Goal: Information Seeking & Learning: Check status

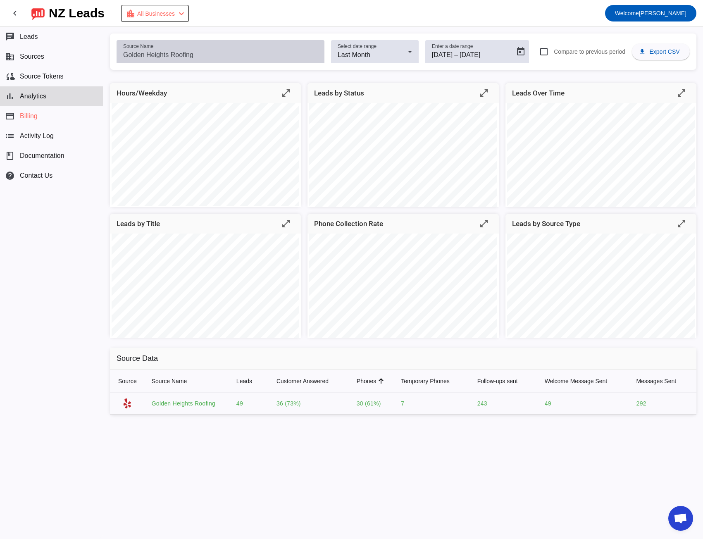
click at [177, 57] on input "Source Name" at bounding box center [220, 55] width 195 height 10
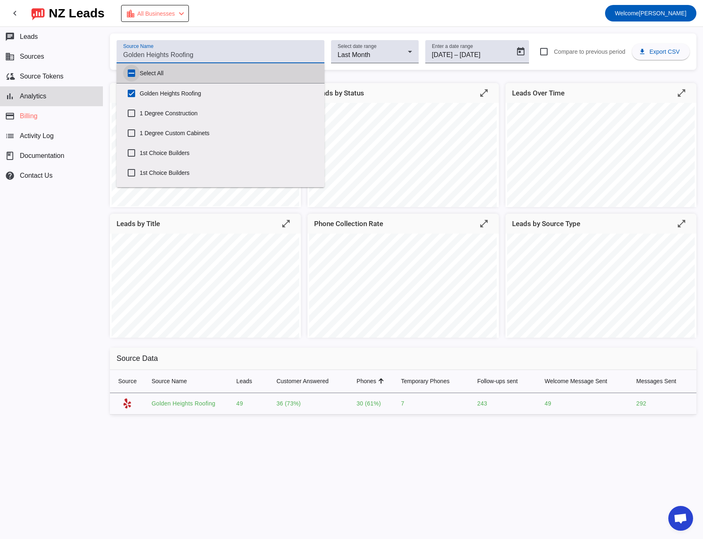
click at [131, 71] on input "Select All" at bounding box center [131, 73] width 17 height 17
checkbox input "true"
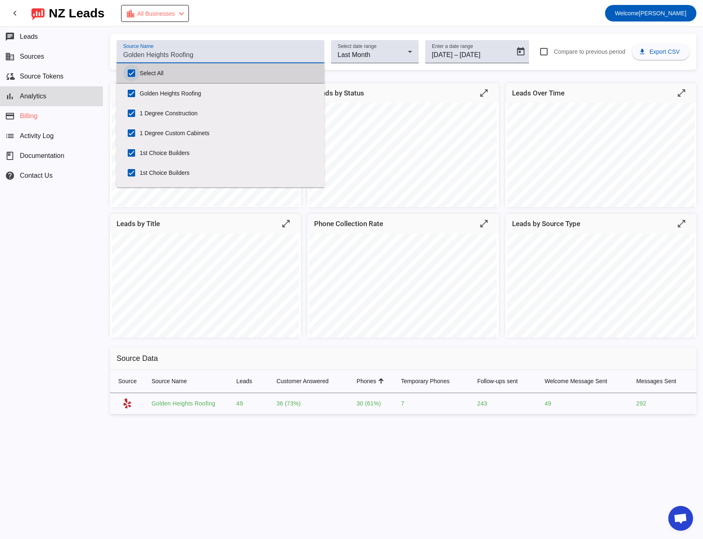
checkbox input "true"
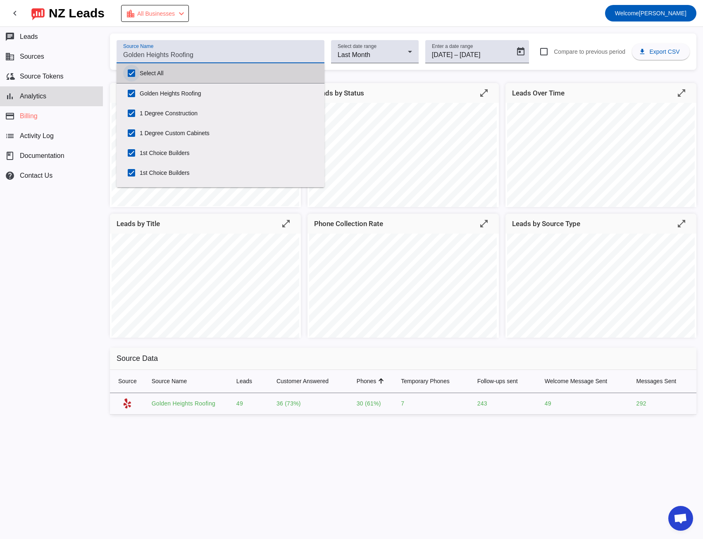
checkbox input "true"
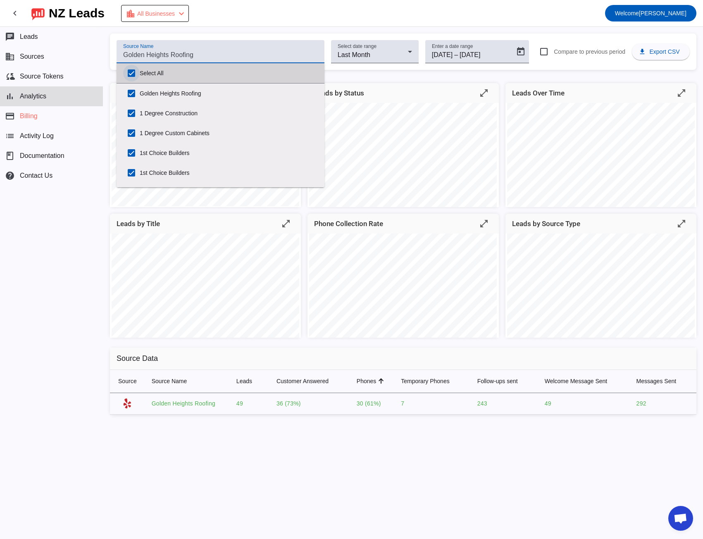
checkbox input "true"
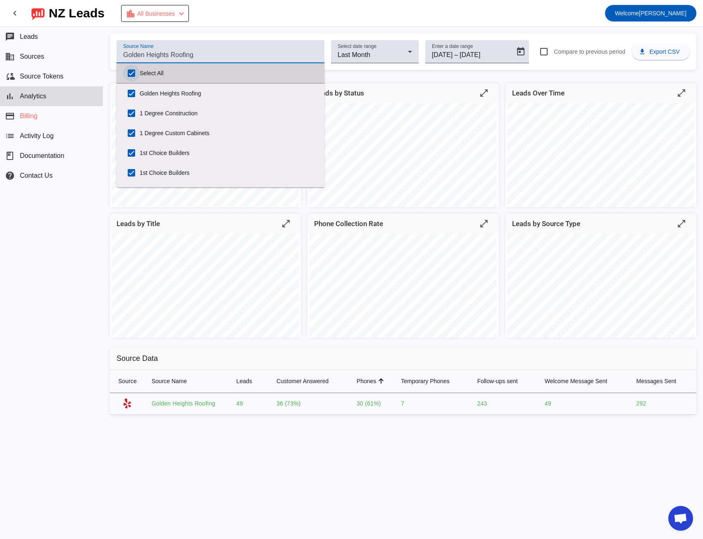
checkbox input "true"
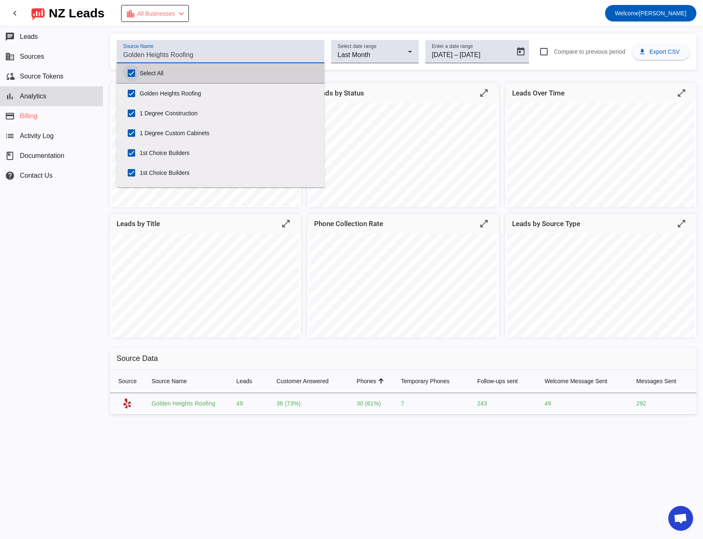
checkbox input "true"
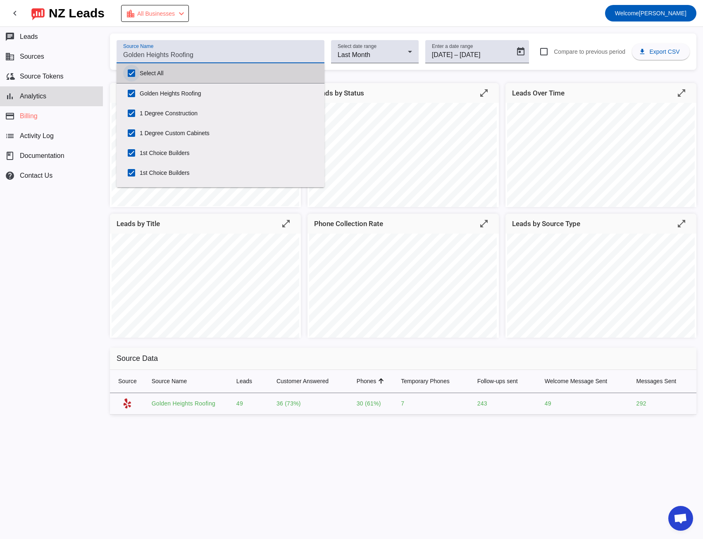
checkbox input "true"
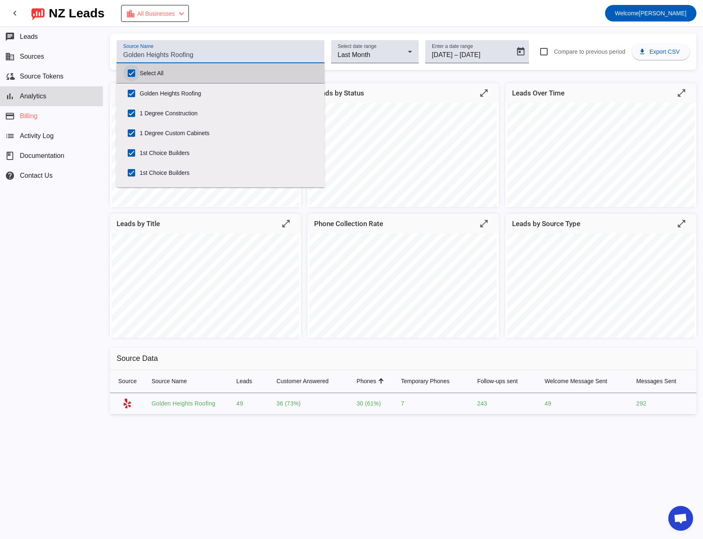
checkbox input "true"
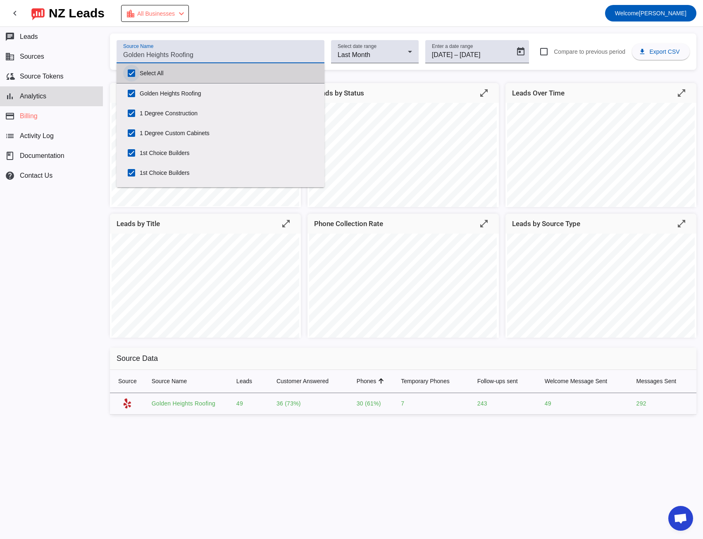
checkbox input "true"
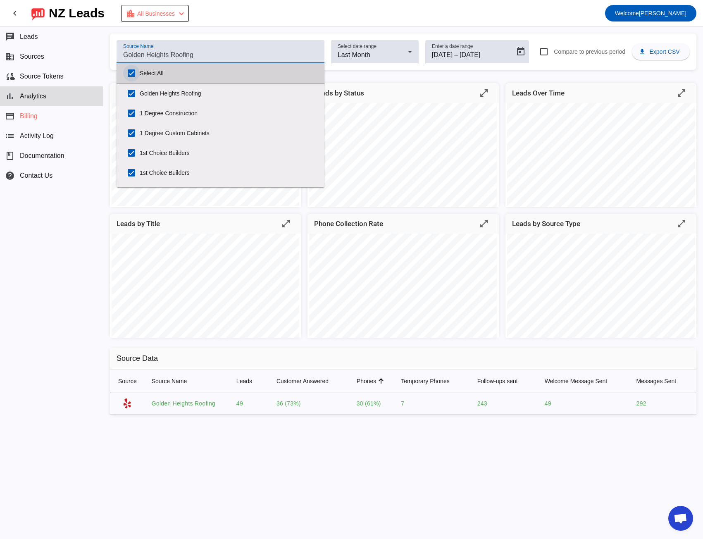
checkbox input "true"
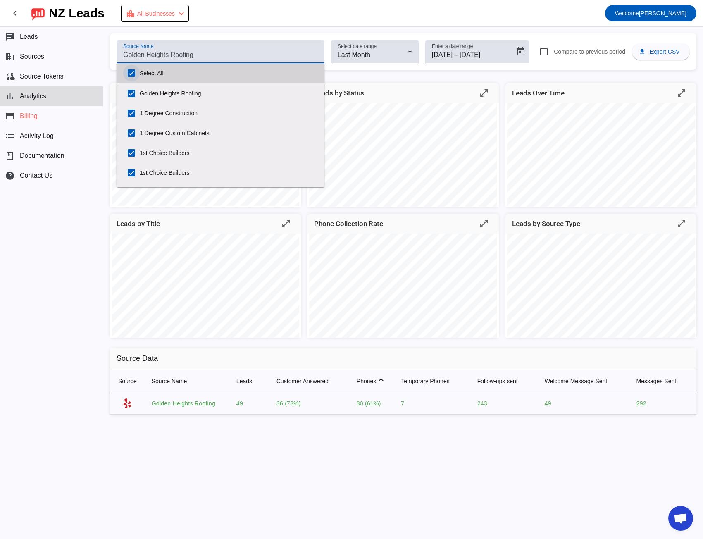
checkbox input "true"
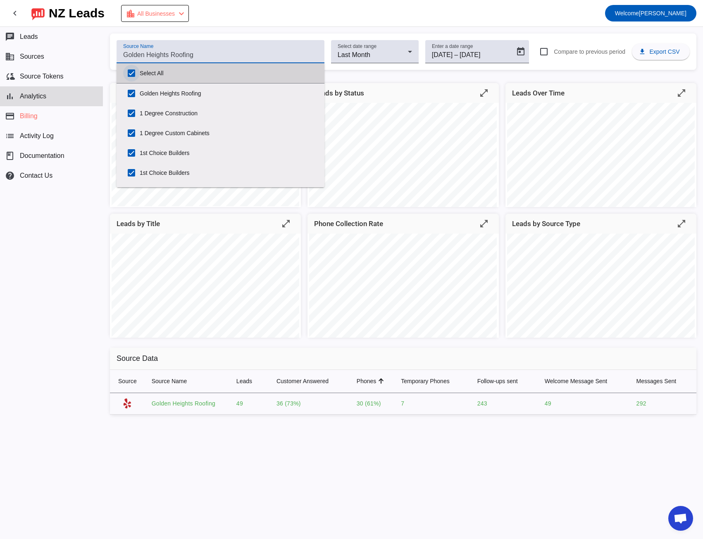
checkbox input "true"
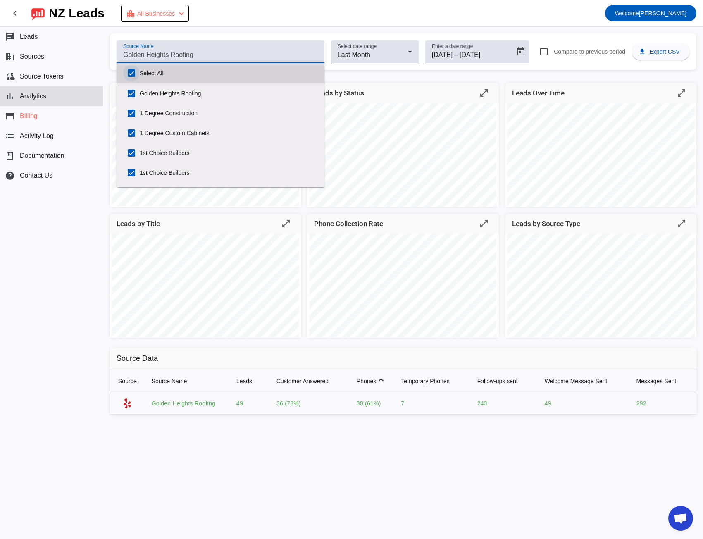
checkbox input "true"
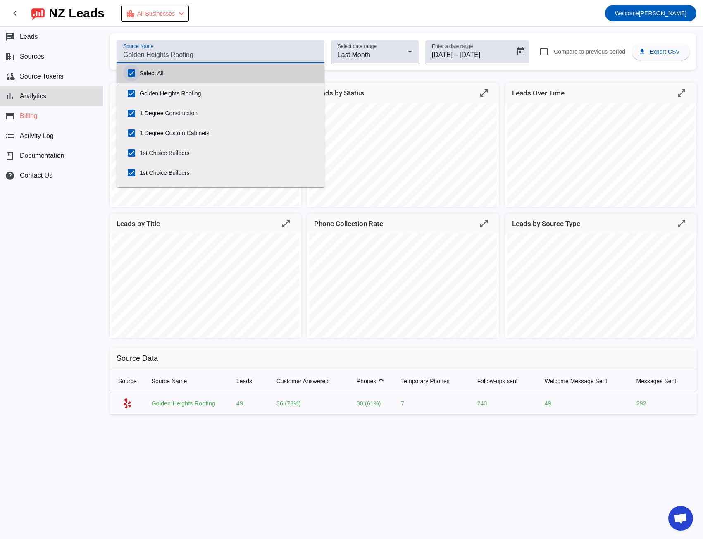
checkbox input "true"
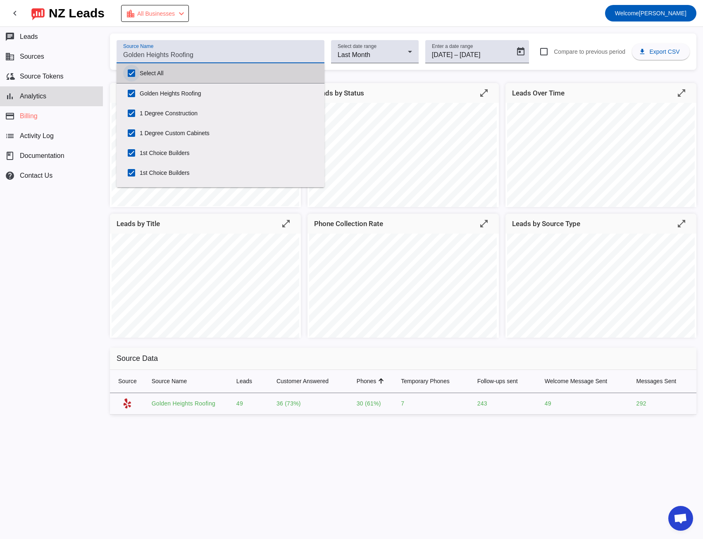
checkbox input "true"
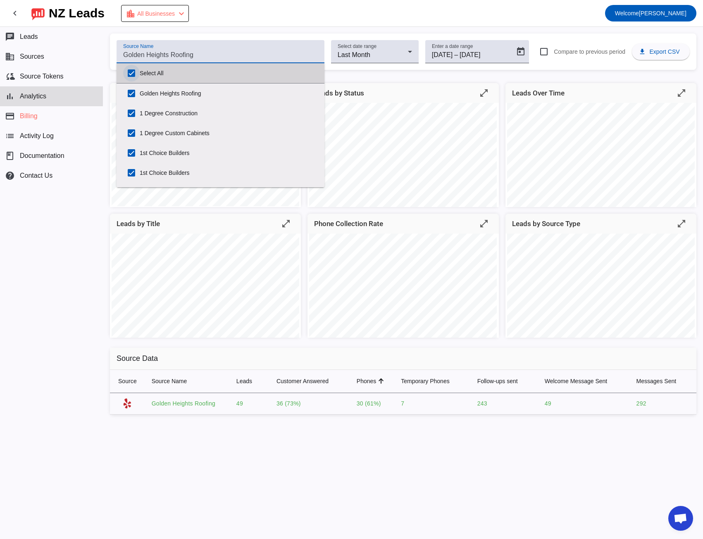
checkbox input "true"
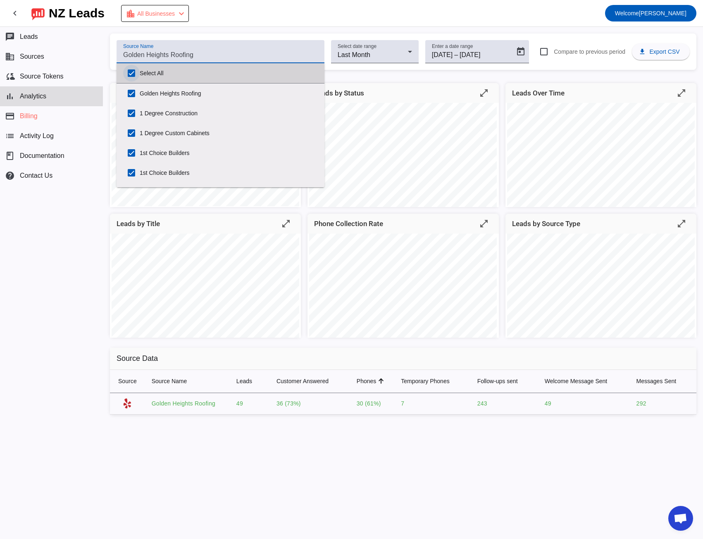
checkbox input "true"
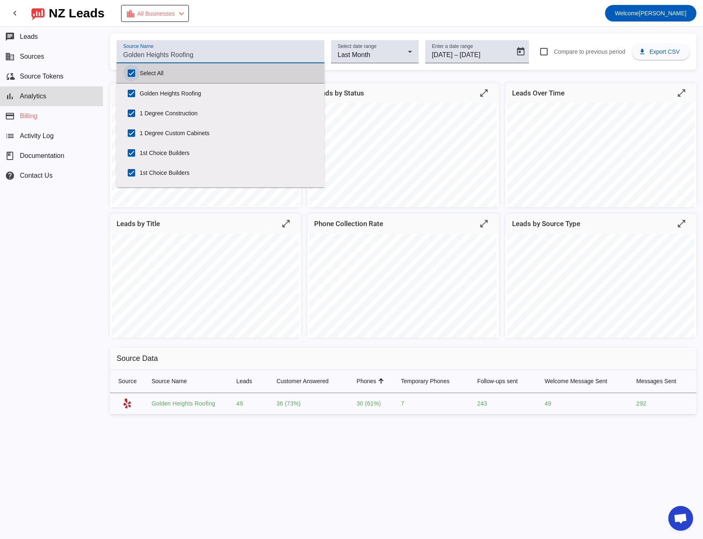
checkbox input "true"
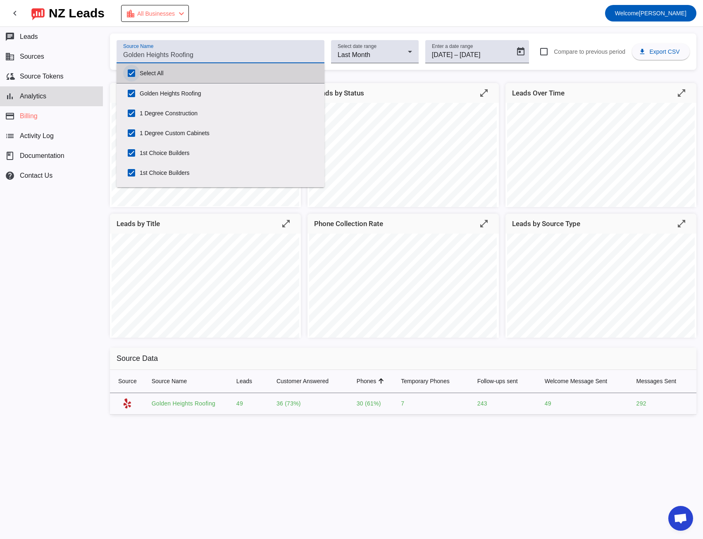
checkbox input "true"
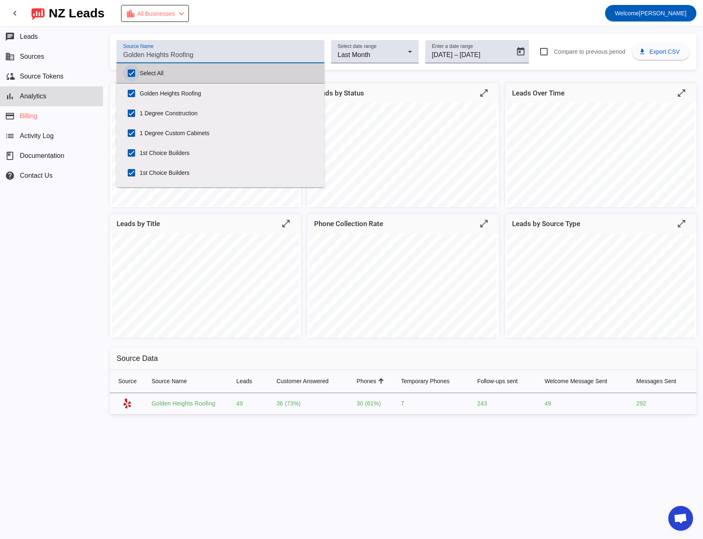
checkbox input "true"
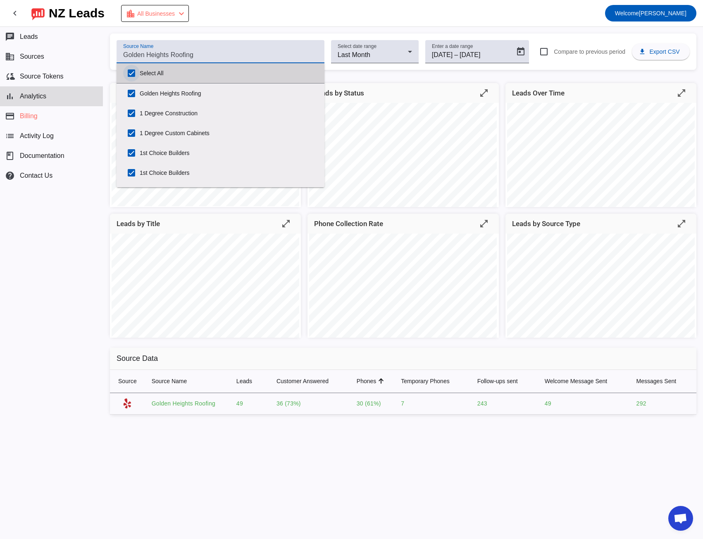
checkbox input "true"
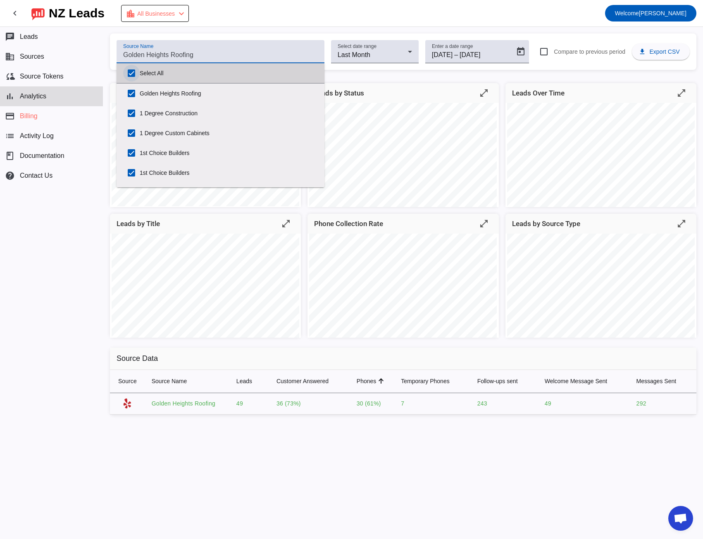
checkbox input "true"
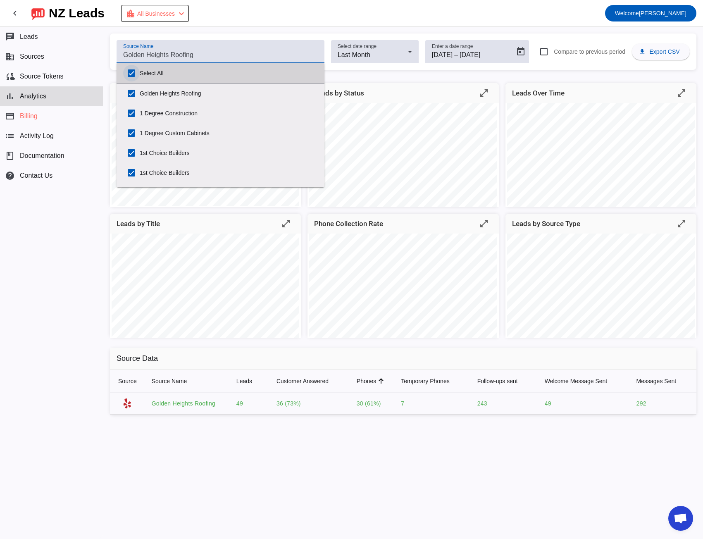
checkbox input "true"
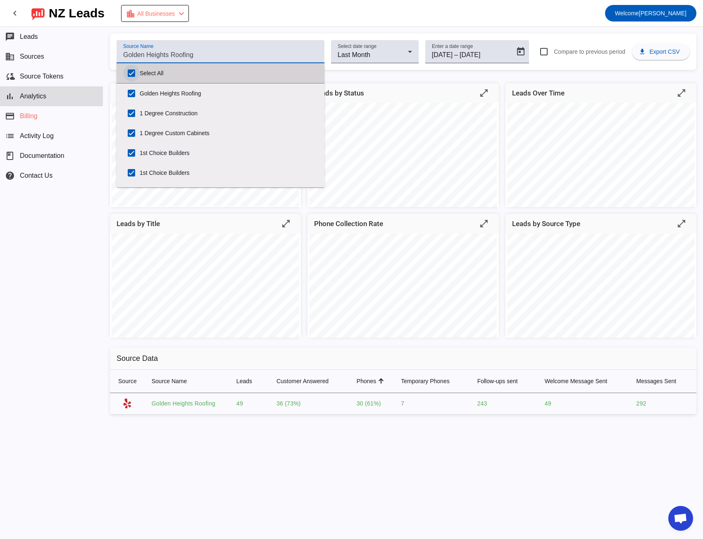
checkbox input "true"
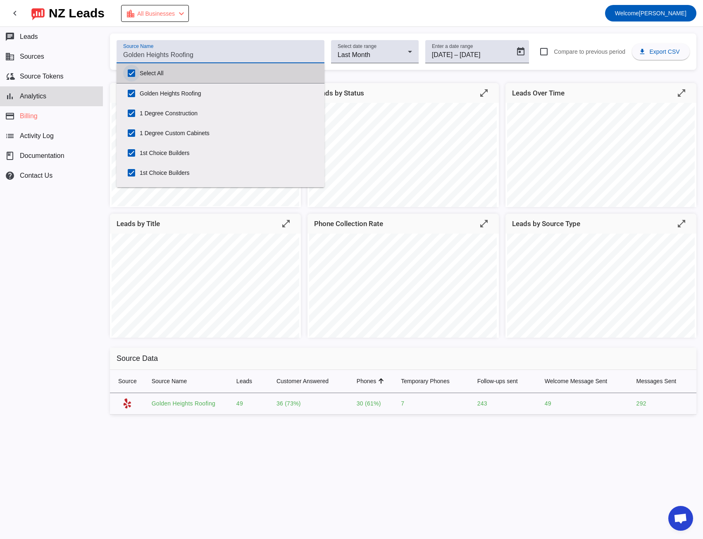
checkbox input "true"
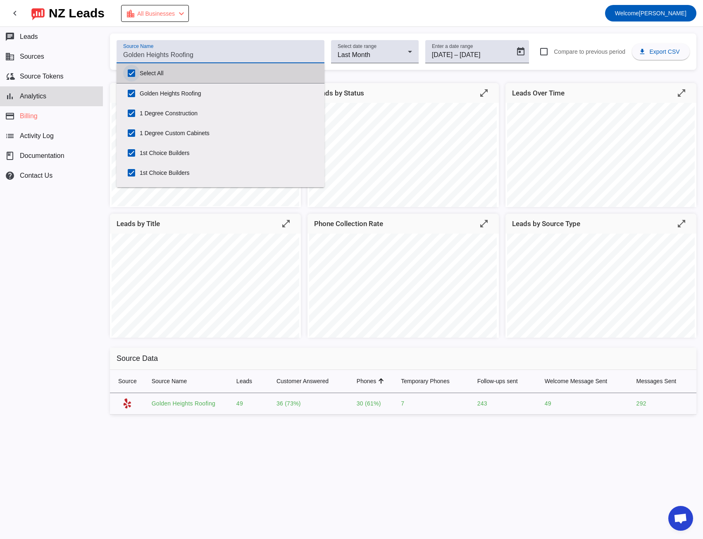
checkbox input "true"
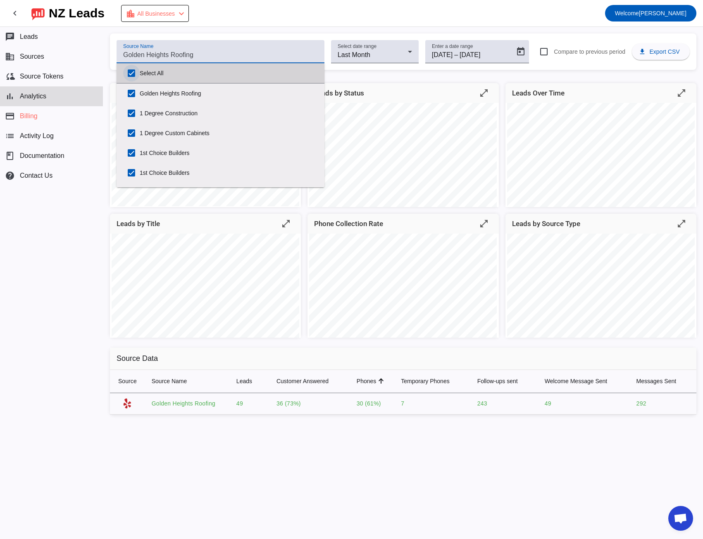
checkbox input "true"
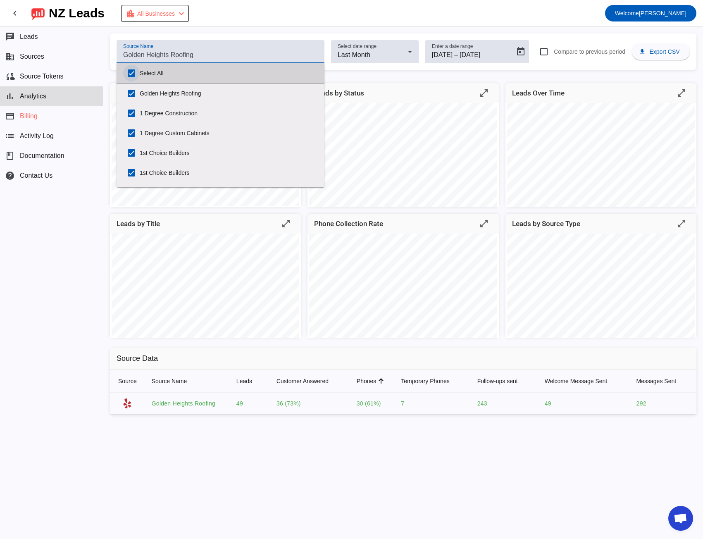
checkbox input "true"
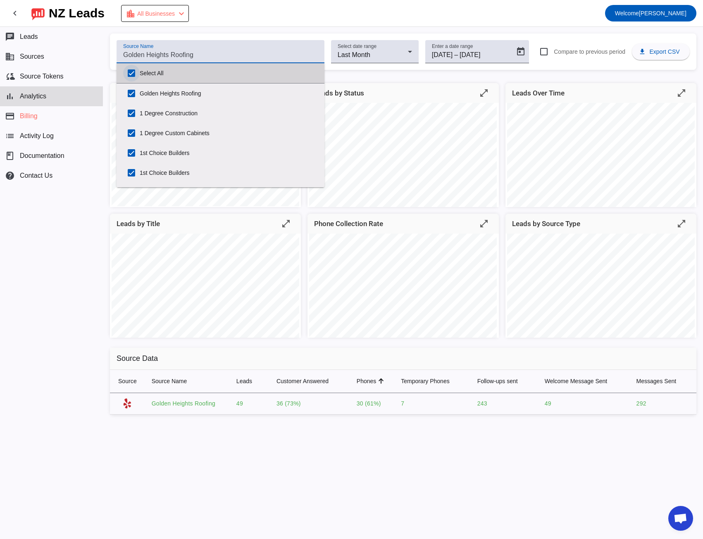
checkbox input "true"
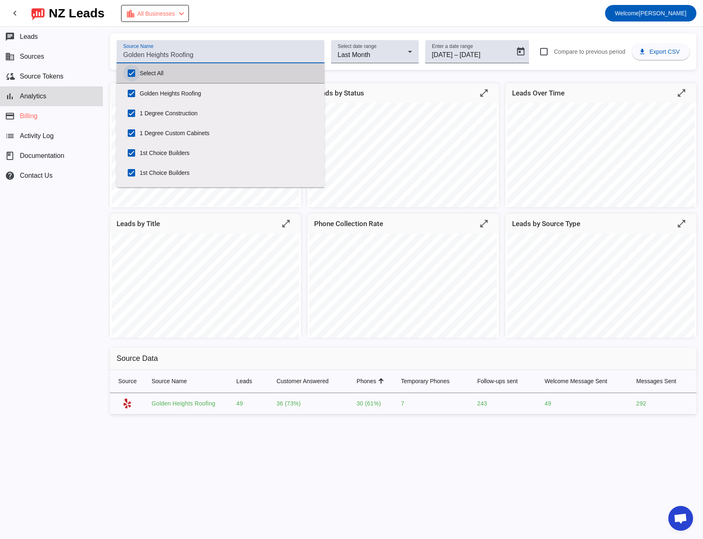
checkbox input "true"
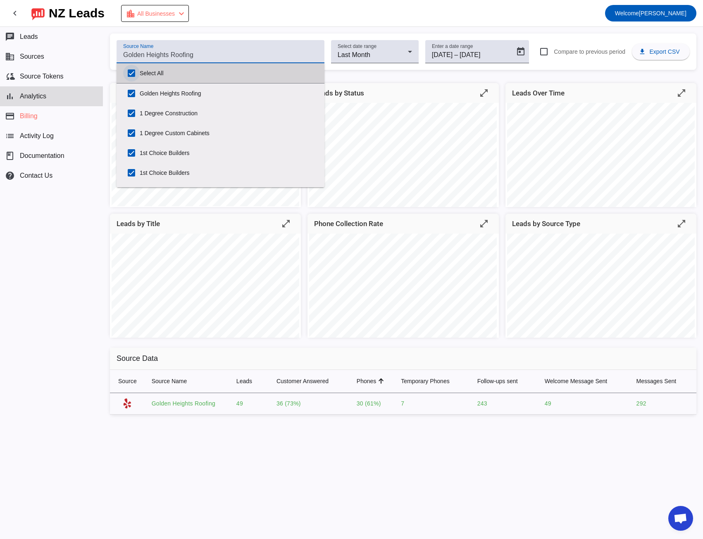
checkbox input "true"
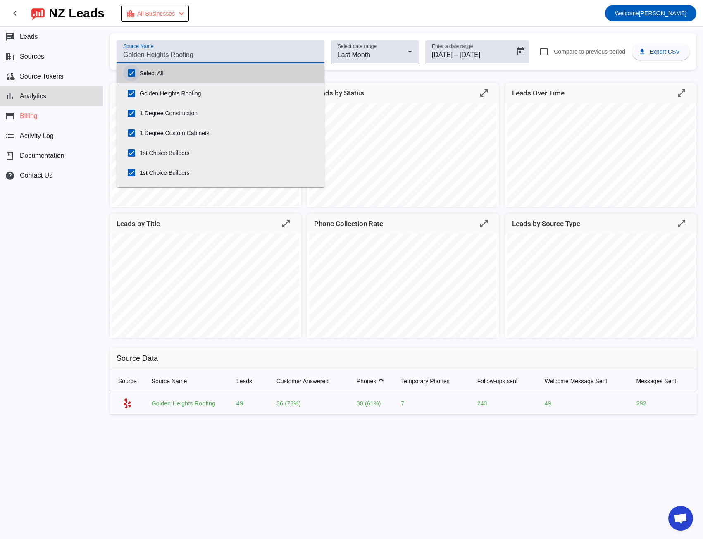
checkbox input "true"
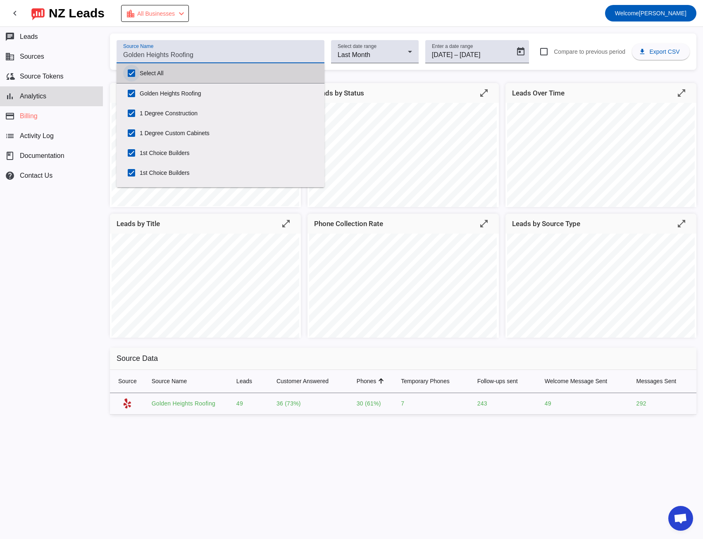
checkbox input "true"
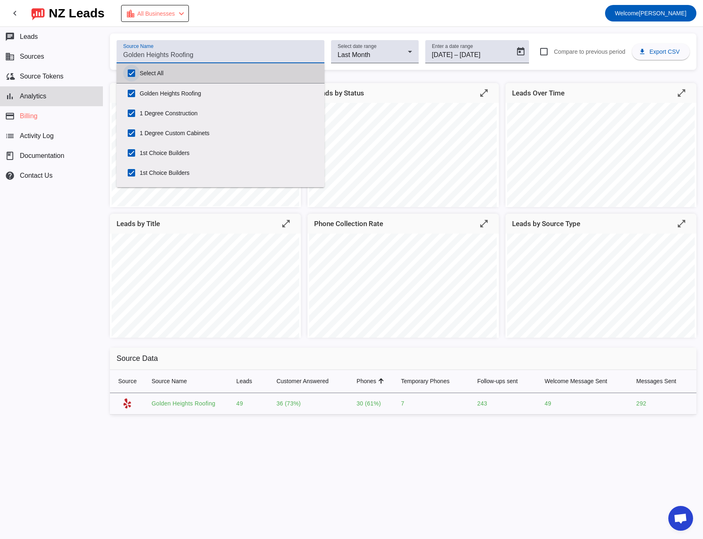
checkbox input "true"
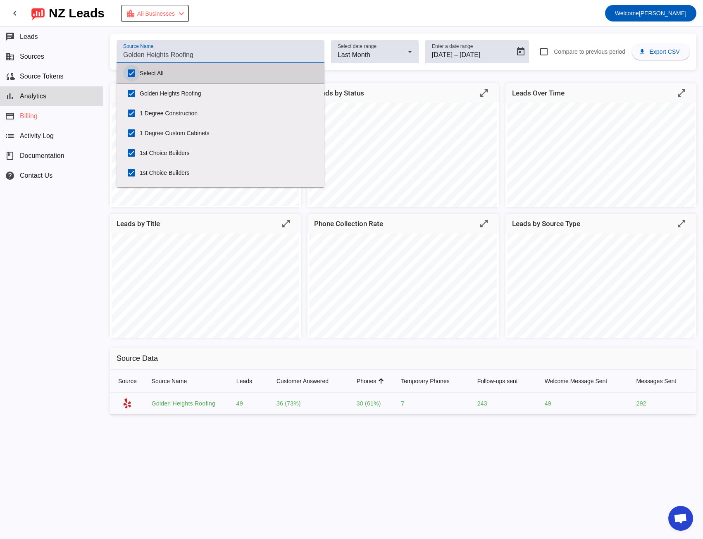
checkbox input "true"
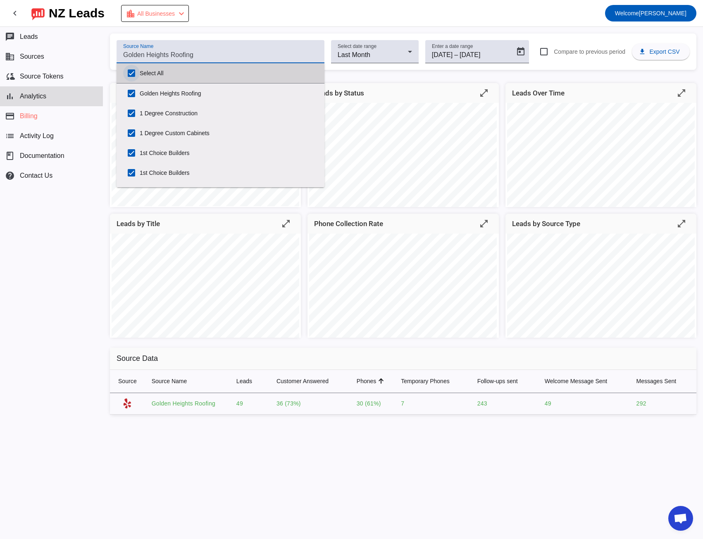
checkbox input "true"
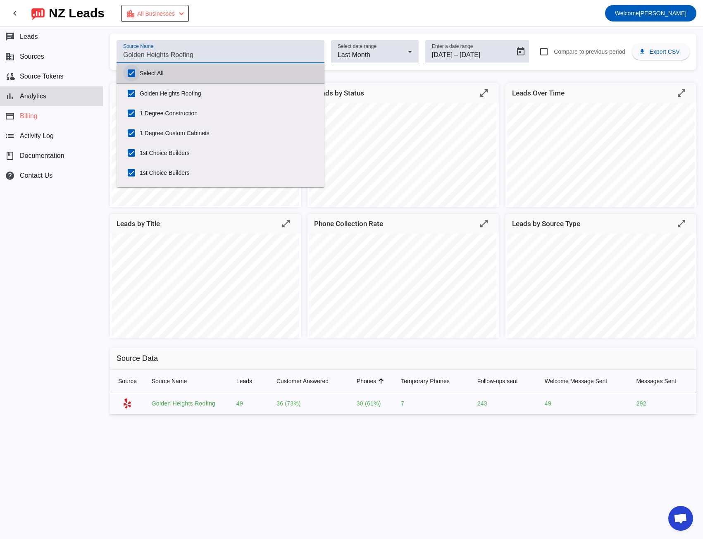
checkbox input "true"
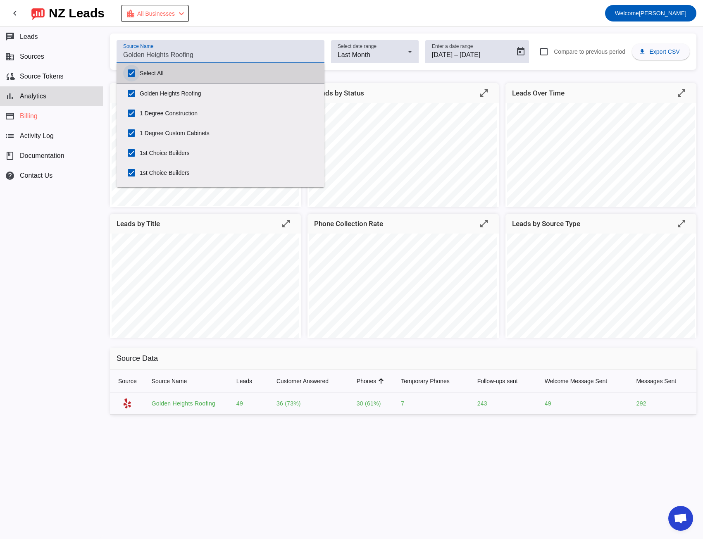
checkbox input "true"
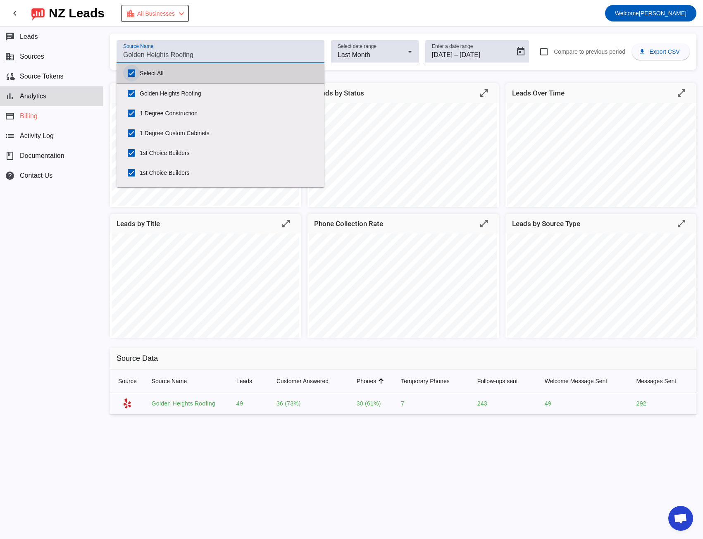
checkbox input "true"
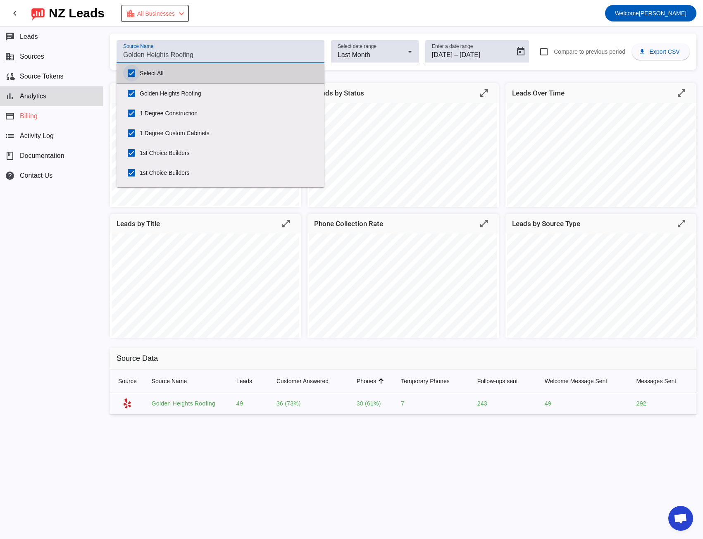
checkbox input "true"
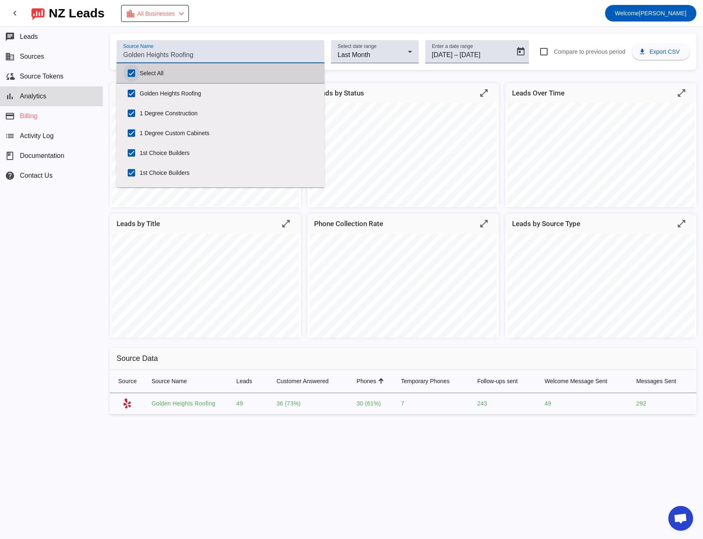
checkbox input "true"
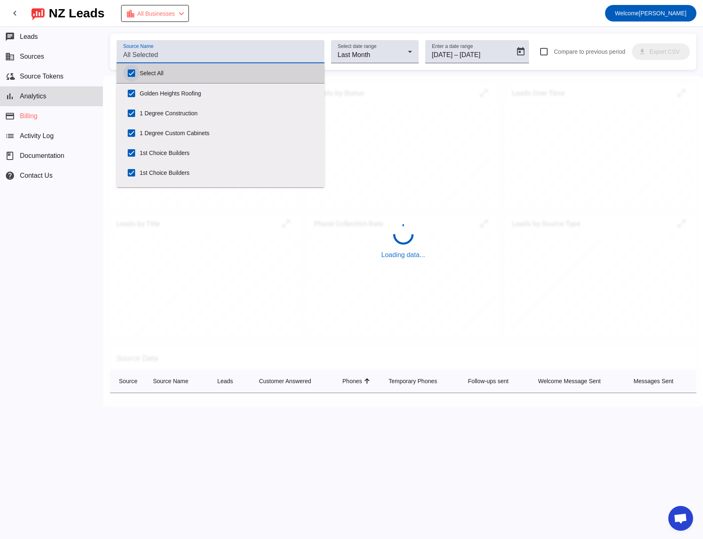
click at [131, 74] on input "Select All" at bounding box center [131, 73] width 17 height 17
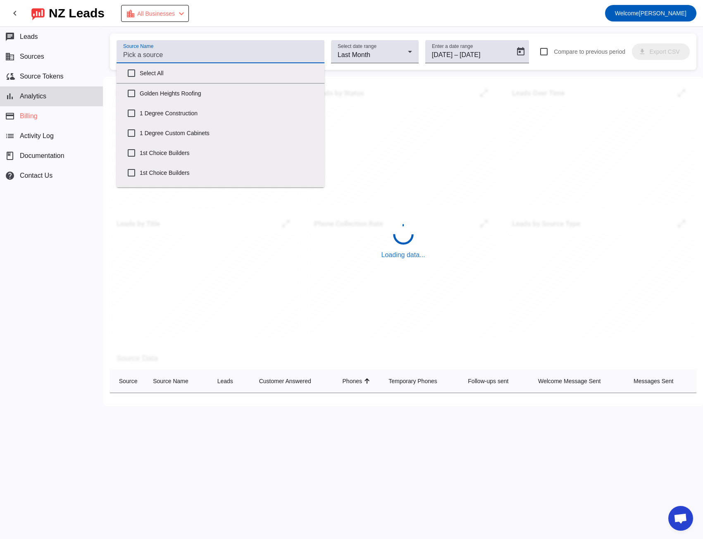
click at [139, 53] on input "Source Name" at bounding box center [220, 55] width 195 height 10
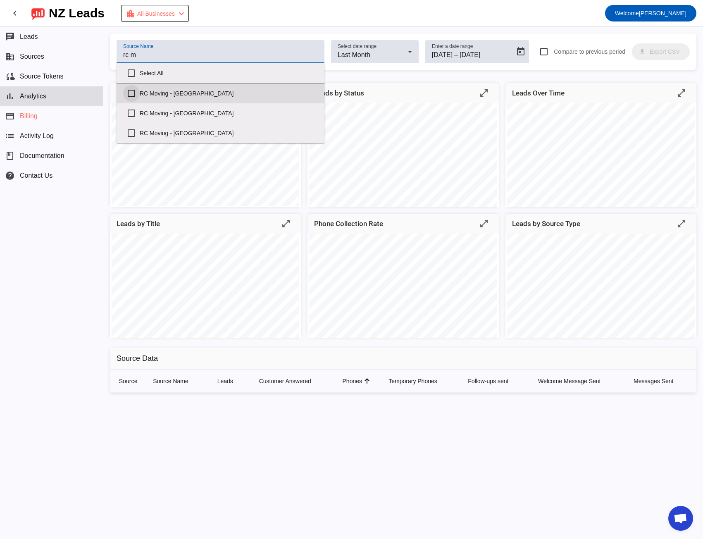
click at [131, 92] on input "RC Moving - [GEOGRAPHIC_DATA]" at bounding box center [131, 93] width 17 height 17
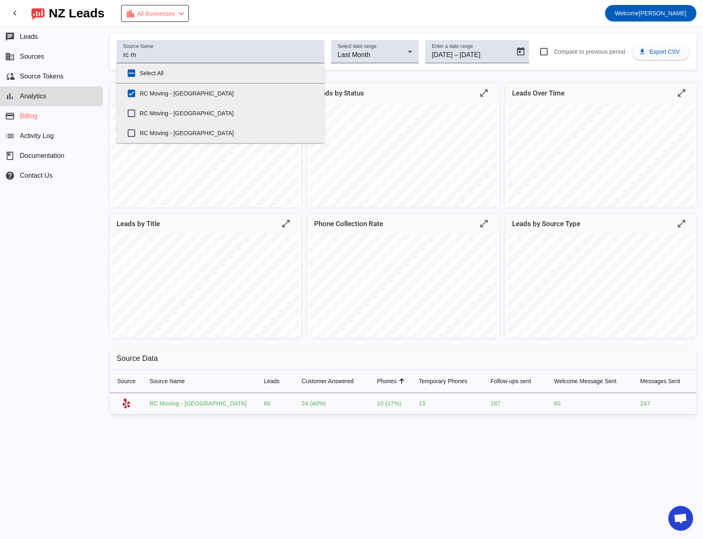
click at [246, 29] on div "Source Name rc m Select date range Last Month Enter a date range [DATE] [DATE] …" at bounding box center [403, 283] width 600 height 512
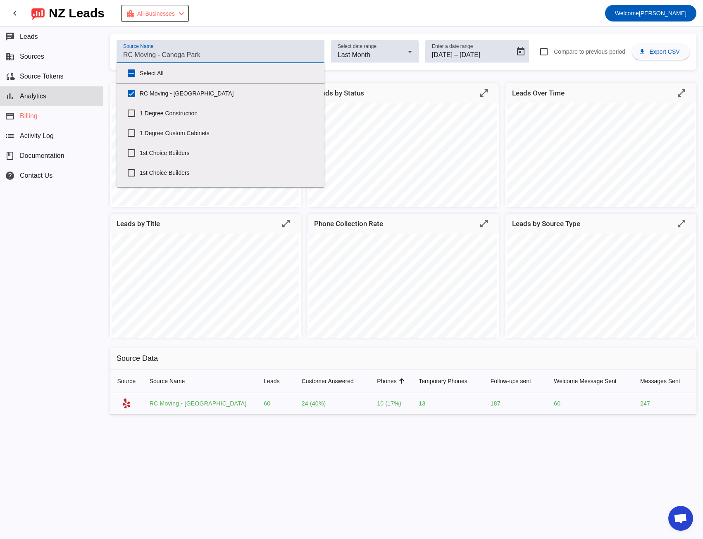
drag, startPoint x: 231, startPoint y: 56, endPoint x: 158, endPoint y: 58, distance: 73.2
click at [230, 56] on input "Source Name" at bounding box center [220, 55] width 195 height 10
click at [133, 55] on input "Source Name" at bounding box center [220, 55] width 195 height 10
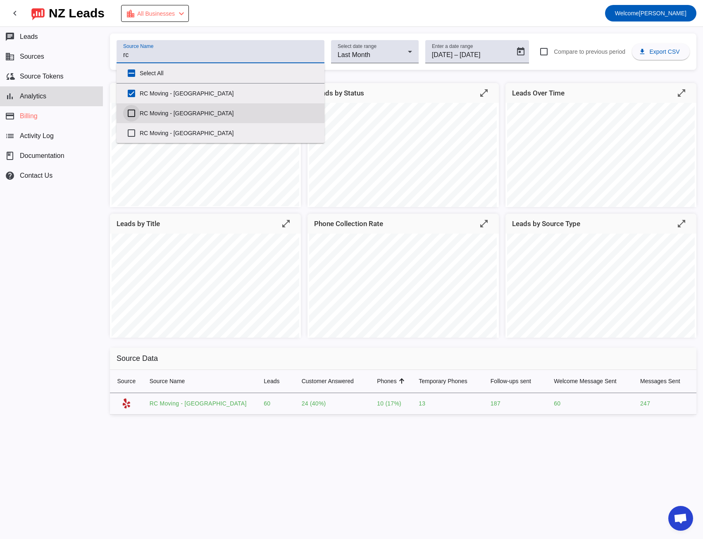
click at [130, 112] on input "RC Moving - [GEOGRAPHIC_DATA]" at bounding box center [131, 113] width 17 height 17
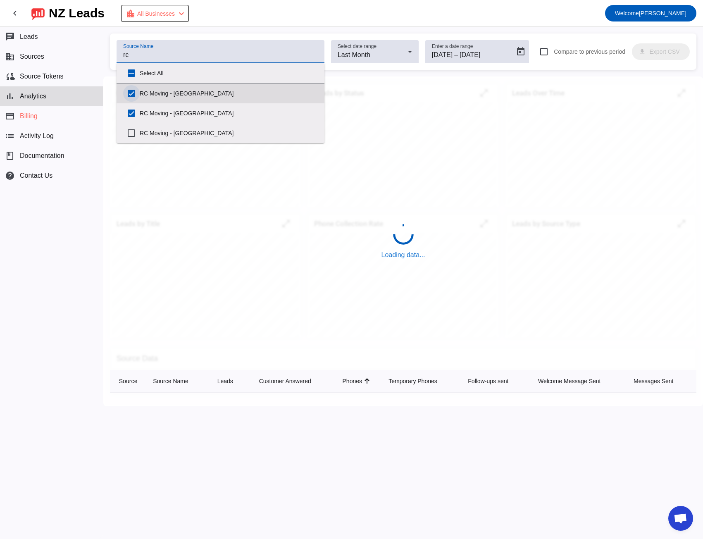
click at [132, 94] on input "RC Moving - [GEOGRAPHIC_DATA]" at bounding box center [131, 93] width 17 height 17
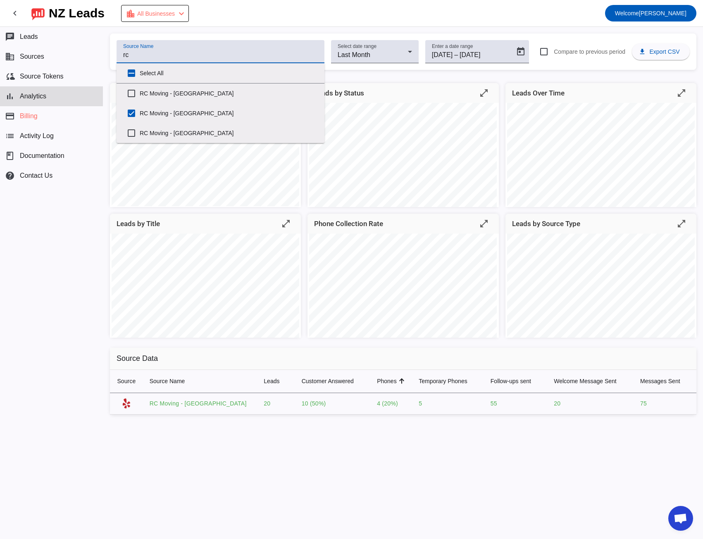
click at [201, 29] on div "Source Name rc Select date range Last Month Enter a date range [DATE] [DATE] – …" at bounding box center [403, 283] width 600 height 512
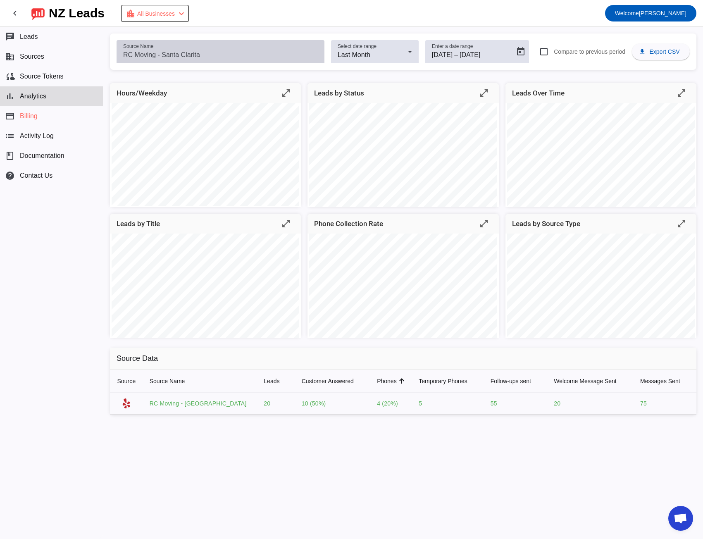
click at [204, 56] on input "Source Name" at bounding box center [220, 55] width 195 height 10
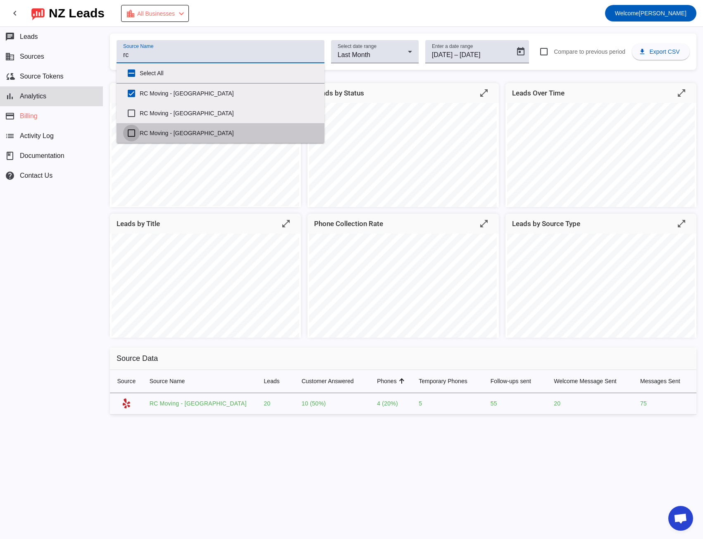
drag, startPoint x: 132, startPoint y: 134, endPoint x: 131, endPoint y: 129, distance: 4.6
click at [131, 134] on input "RC Moving - [GEOGRAPHIC_DATA]" at bounding box center [131, 133] width 17 height 17
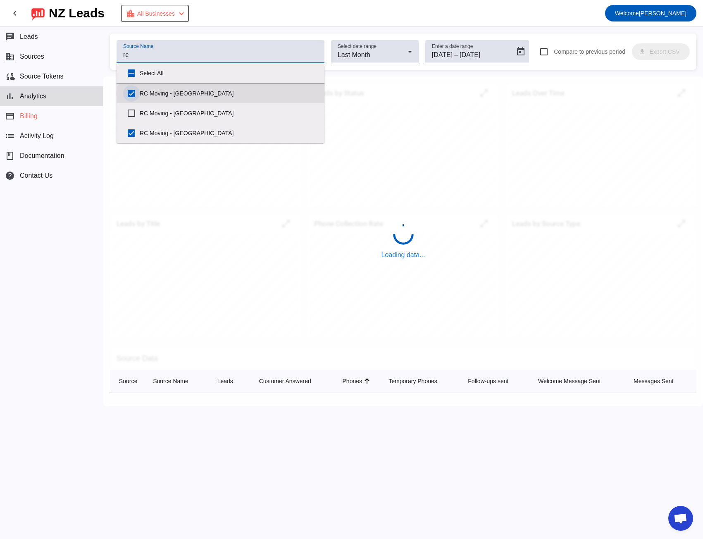
click at [131, 91] on input "RC Moving - [GEOGRAPHIC_DATA]" at bounding box center [131, 93] width 17 height 17
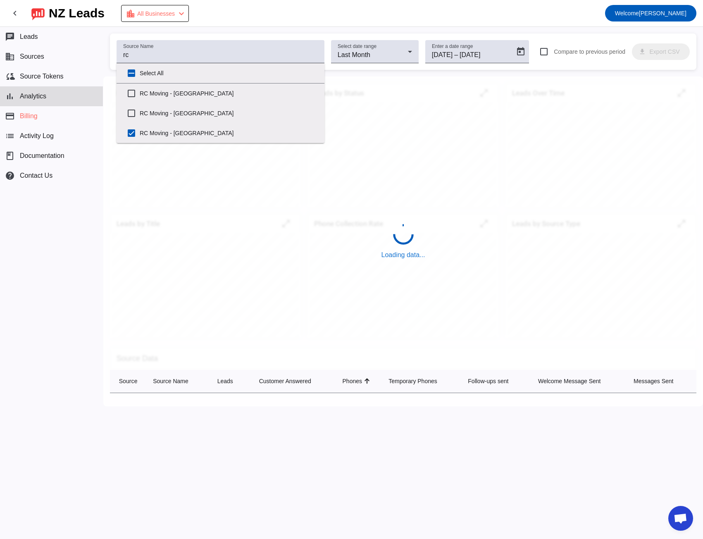
click at [193, 30] on div "Source Name rc Select date range Last Month Enter a date range [DATE] [DATE] – …" at bounding box center [403, 283] width 600 height 512
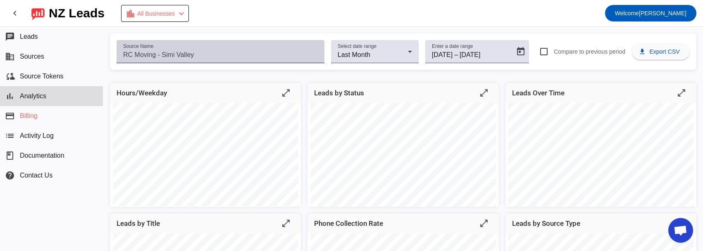
click at [214, 50] on div "Source Name" at bounding box center [220, 51] width 195 height 23
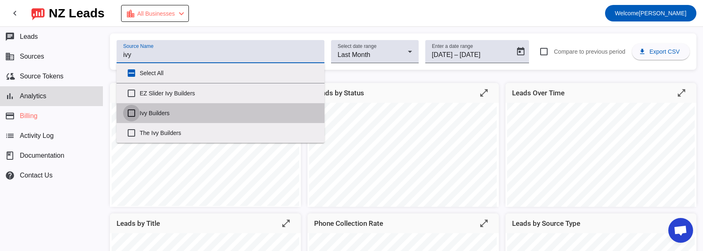
click at [132, 112] on input "Ivy Builders" at bounding box center [131, 113] width 17 height 17
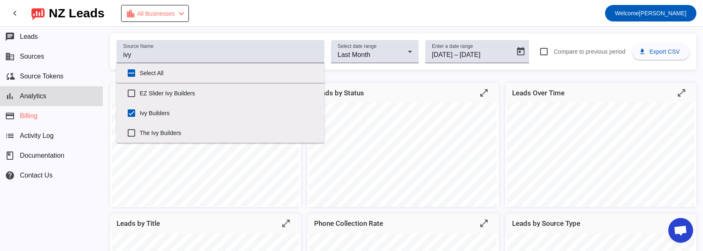
click at [149, 34] on div "Source Name ivy Select date range Last Month Enter a date range [DATE] [DATE] –…" at bounding box center [403, 51] width 587 height 36
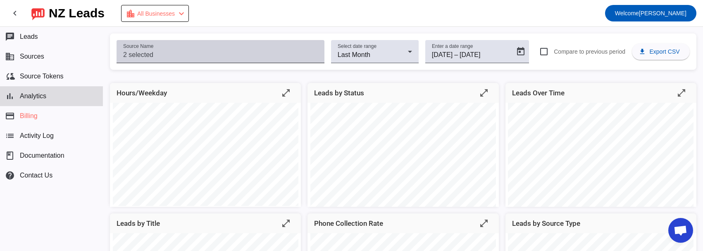
click at [151, 56] on input "Source Name" at bounding box center [220, 55] width 195 height 10
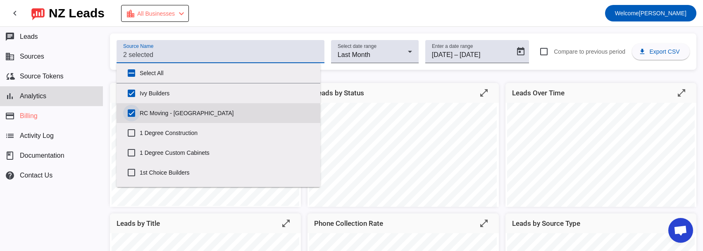
click at [131, 111] on input "RC Moving - [GEOGRAPHIC_DATA]" at bounding box center [131, 113] width 17 height 17
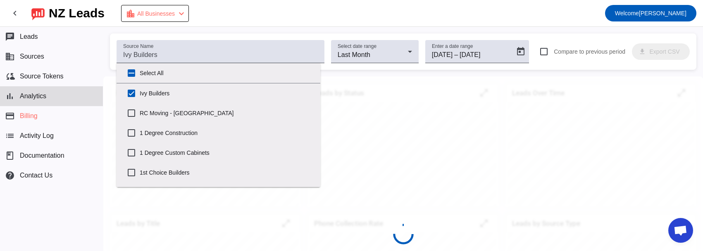
click at [199, 30] on div "Source Name Select date range Last Month Enter a date range [DATE] [DATE] – [DA…" at bounding box center [403, 139] width 600 height 225
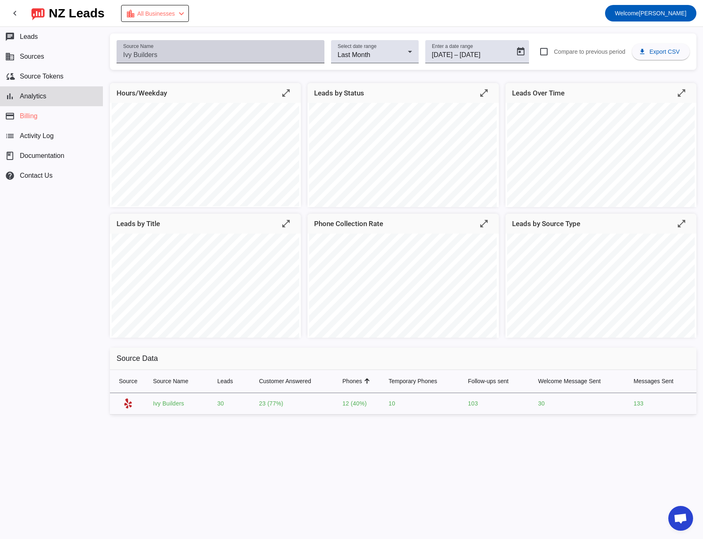
click at [155, 55] on input "Source Name" at bounding box center [220, 55] width 195 height 10
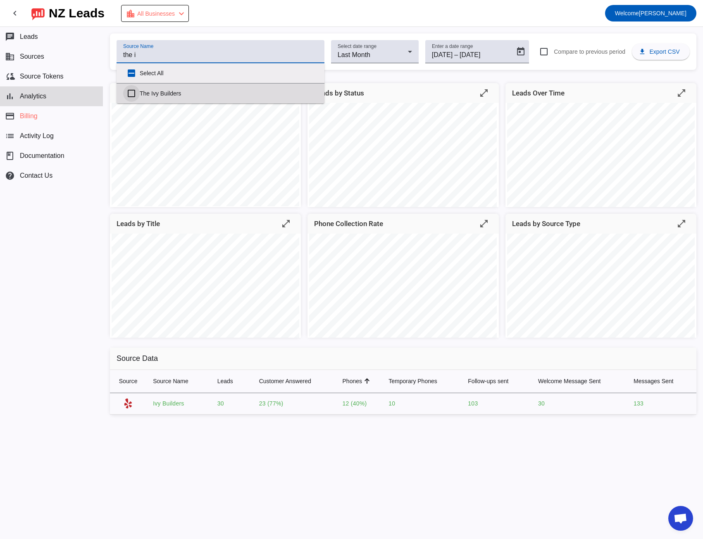
click at [128, 93] on input "The Ivy Builders" at bounding box center [131, 93] width 17 height 17
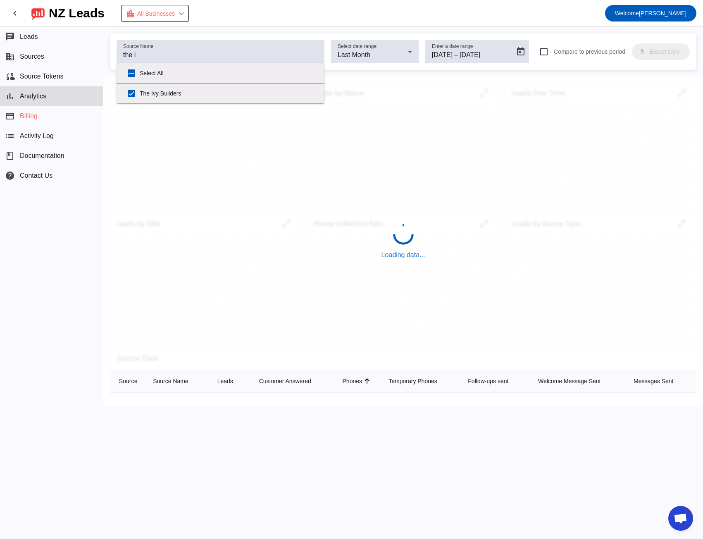
click at [200, 22] on mat-toolbar-row "chevron_left [GEOGRAPHIC_DATA] Leads location_city All Businesses chevron_left …" at bounding box center [351, 13] width 703 height 26
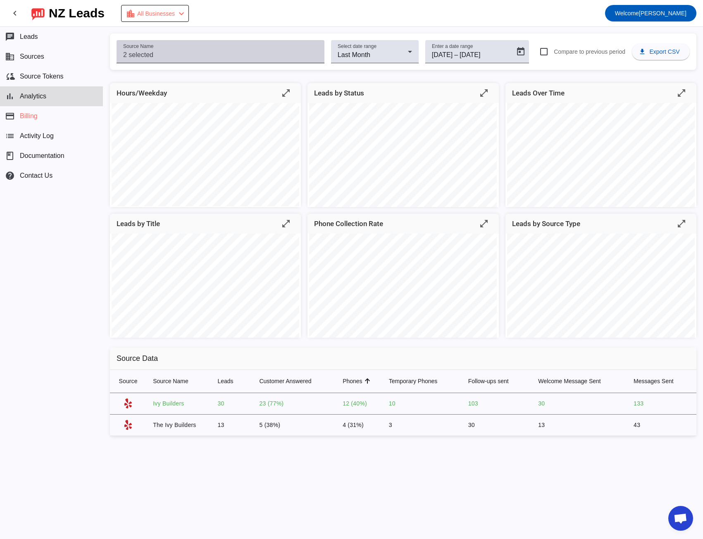
click at [179, 54] on input "Source Name" at bounding box center [220, 55] width 195 height 10
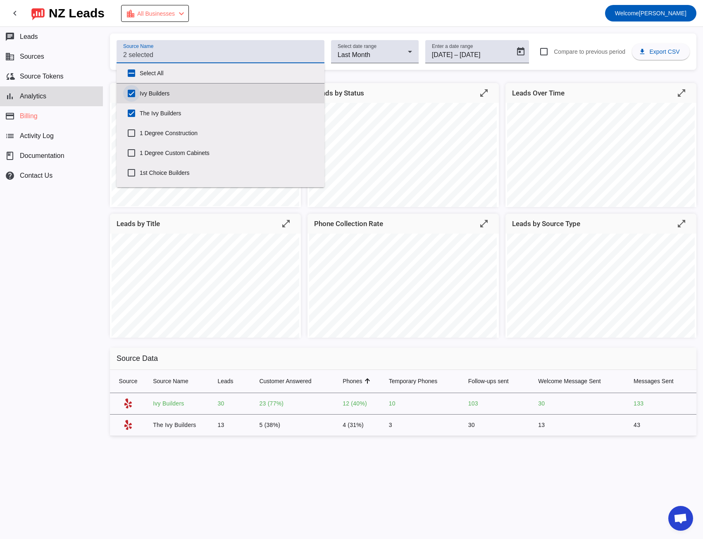
click at [130, 97] on input "Ivy Builders" at bounding box center [131, 93] width 17 height 17
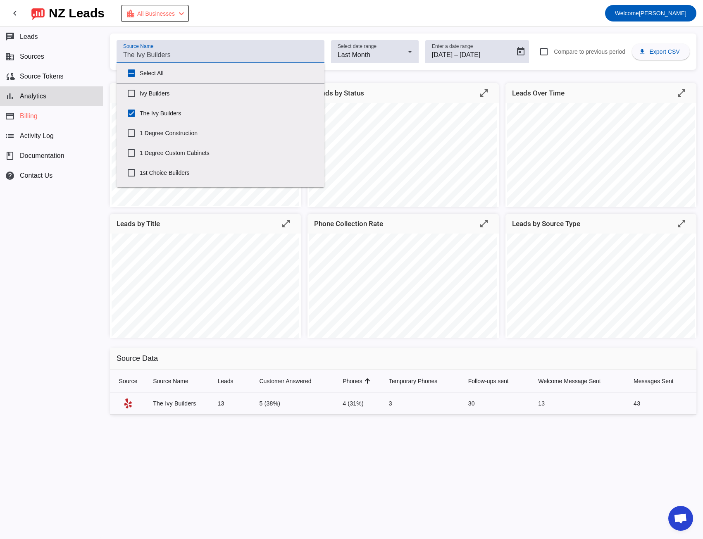
click at [400, 20] on mat-toolbar-row "chevron_left [GEOGRAPHIC_DATA] Leads location_city All Businesses chevron_left …" at bounding box center [351, 13] width 703 height 26
